Goal: Navigation & Orientation: Go to known website

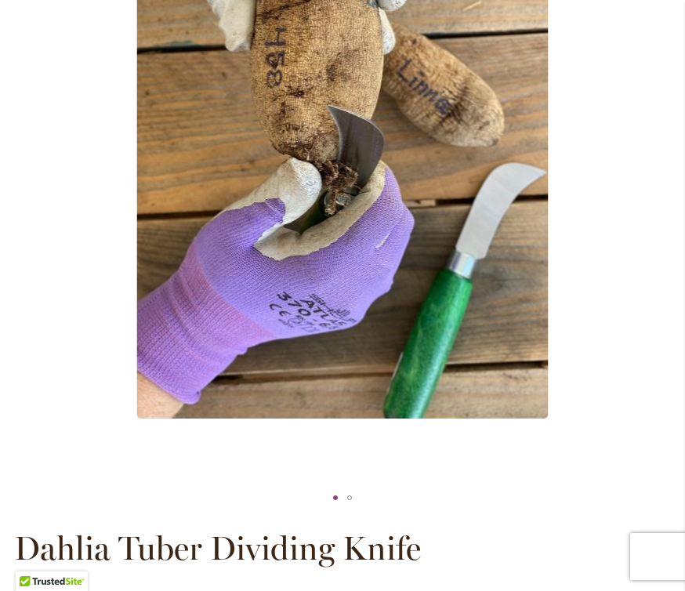
scroll to position [419, 0]
